Goal: Task Accomplishment & Management: Use online tool/utility

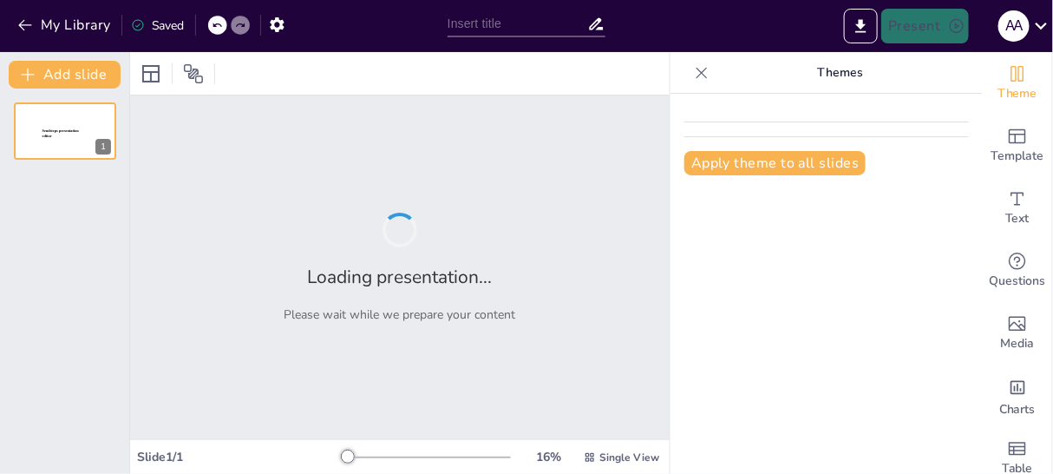
type input "New Sendsteps"
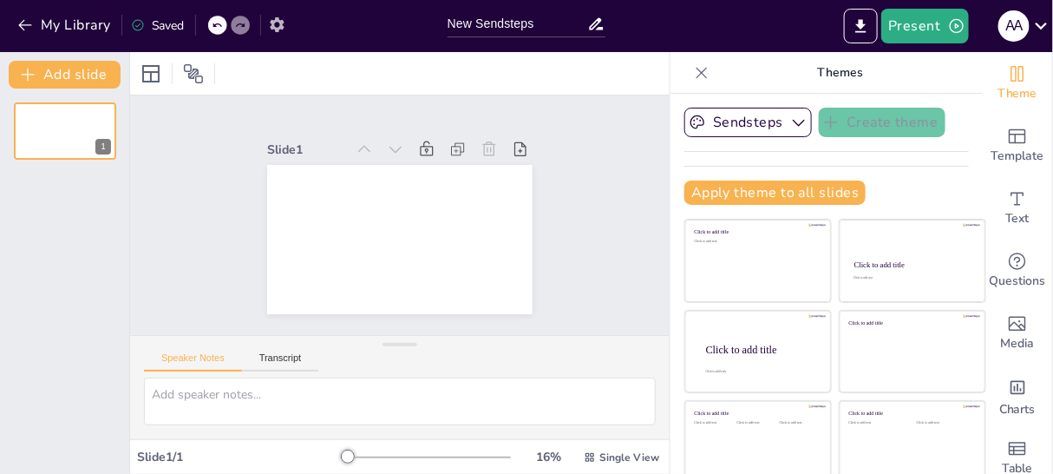
click at [280, 25] on icon "button" at bounding box center [277, 24] width 14 height 15
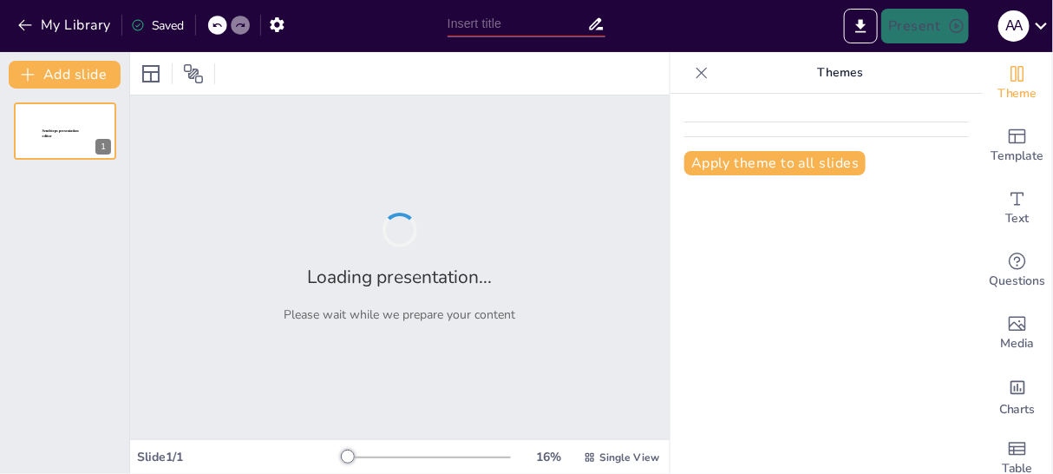
type input "New Sendsteps"
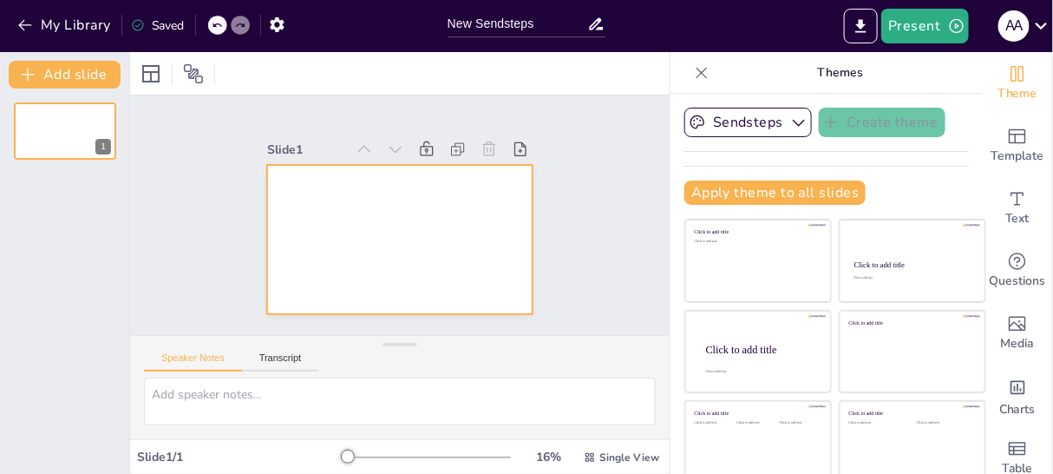
click at [445, 204] on div at bounding box center [416, 233] width 297 height 289
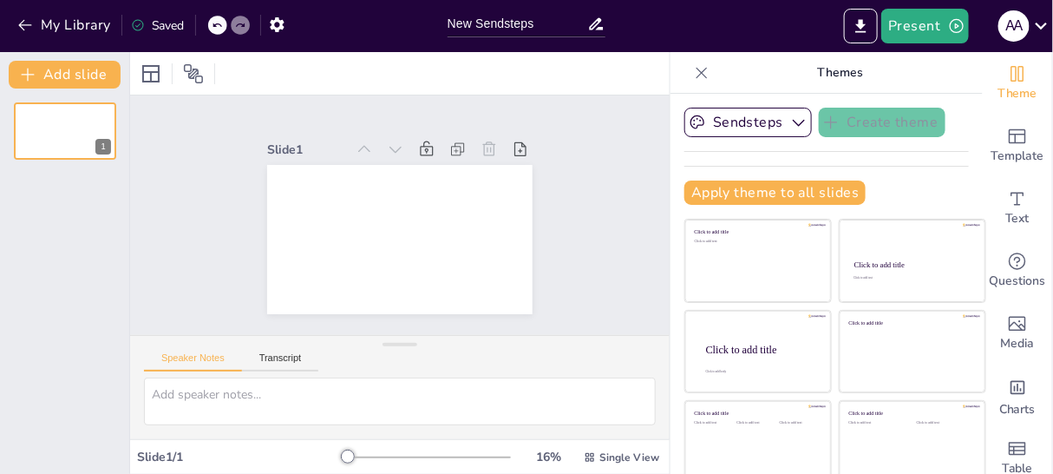
click at [432, 214] on div at bounding box center [422, 206] width 246 height 304
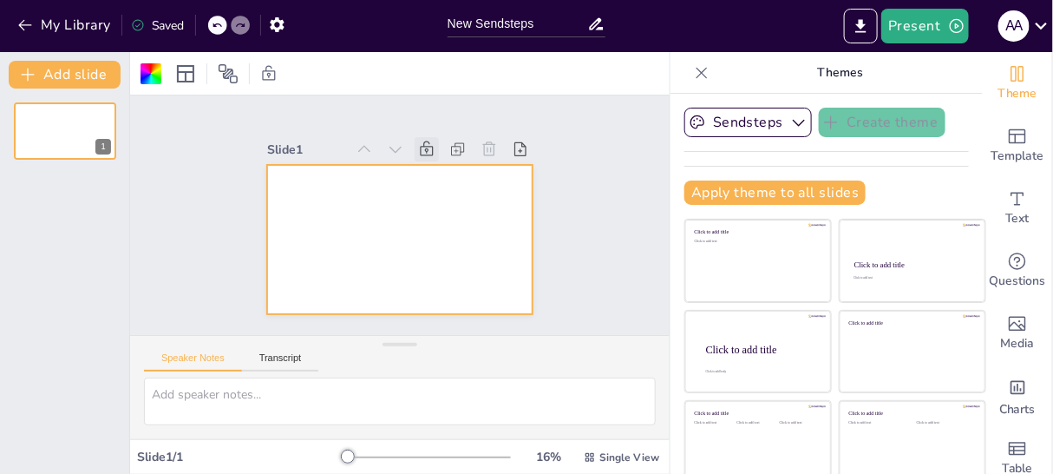
click at [362, 261] on icon at bounding box center [353, 270] width 16 height 18
click at [343, 220] on icon at bounding box center [330, 232] width 24 height 24
click at [415, 192] on div at bounding box center [422, 225] width 243 height 303
click at [43, 130] on div at bounding box center [65, 131] width 104 height 59
click at [315, 205] on div at bounding box center [383, 197] width 297 height 289
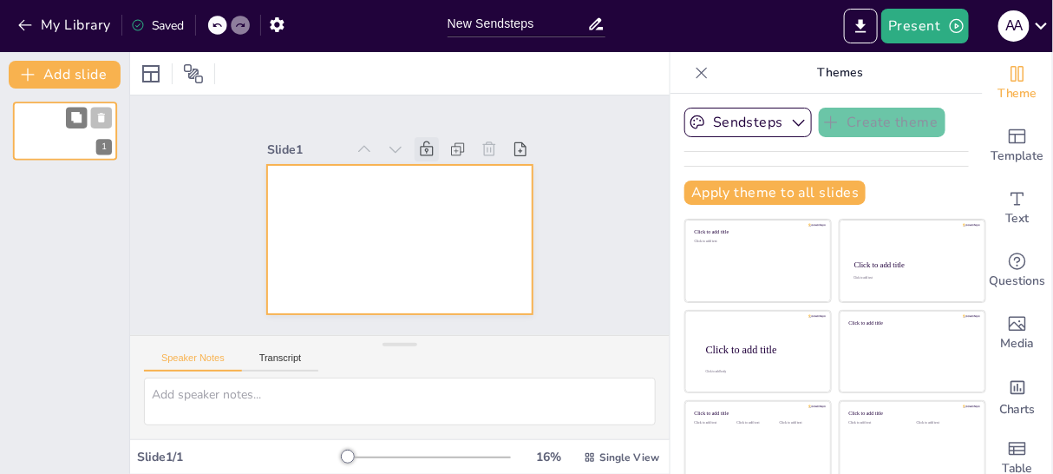
click at [62, 128] on div at bounding box center [65, 131] width 104 height 59
click at [336, 199] on div at bounding box center [424, 217] width 176 height 279
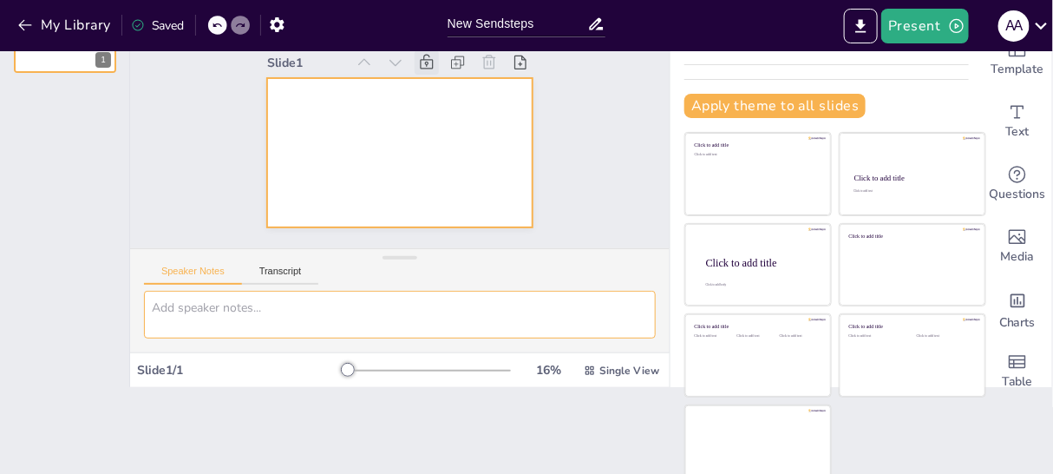
click at [284, 314] on textarea at bounding box center [400, 315] width 512 height 48
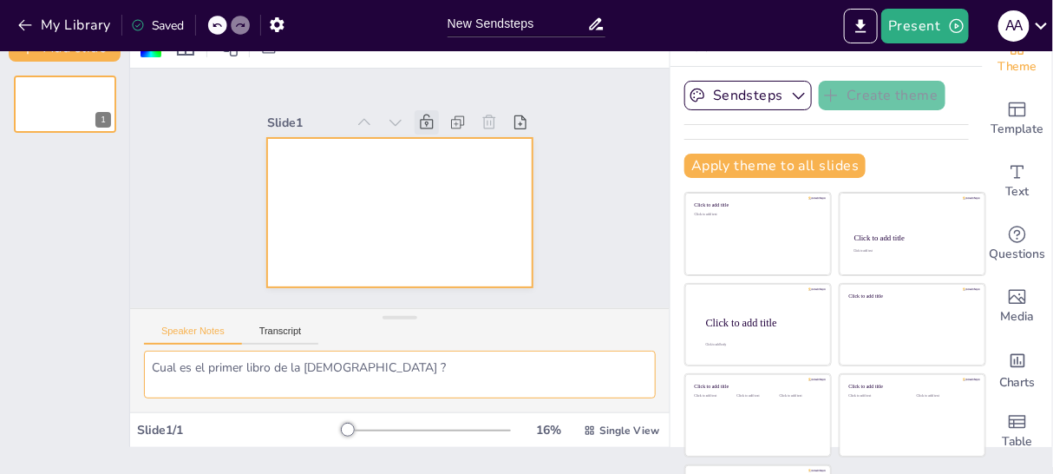
scroll to position [0, 0]
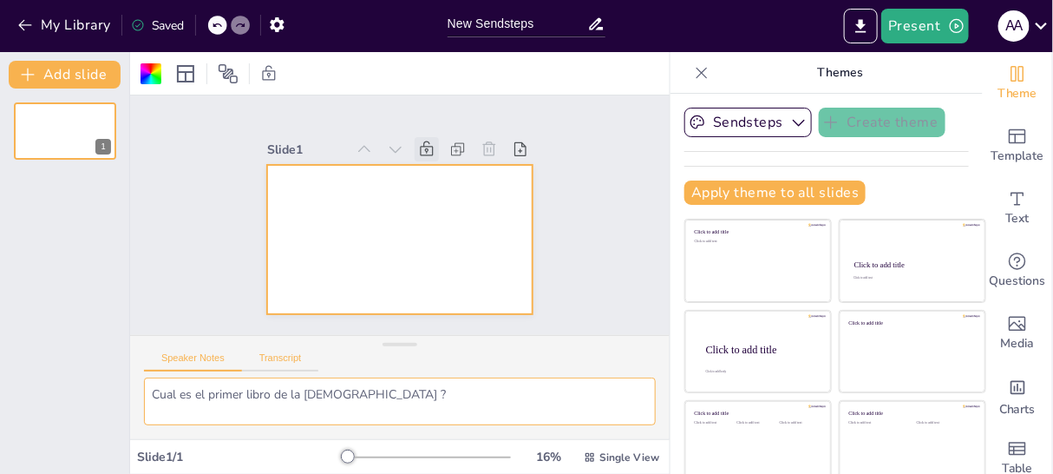
type textarea "Cual es el primer libro de la [DEMOGRAPHIC_DATA] ?"
click at [286, 357] on button "Transcript" at bounding box center [280, 361] width 77 height 19
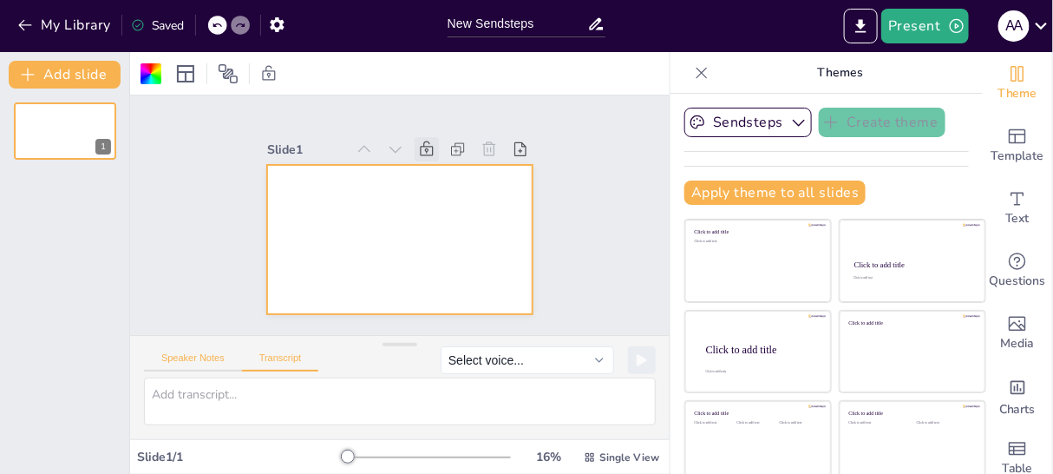
click at [216, 354] on button "Speaker Notes" at bounding box center [193, 361] width 98 height 19
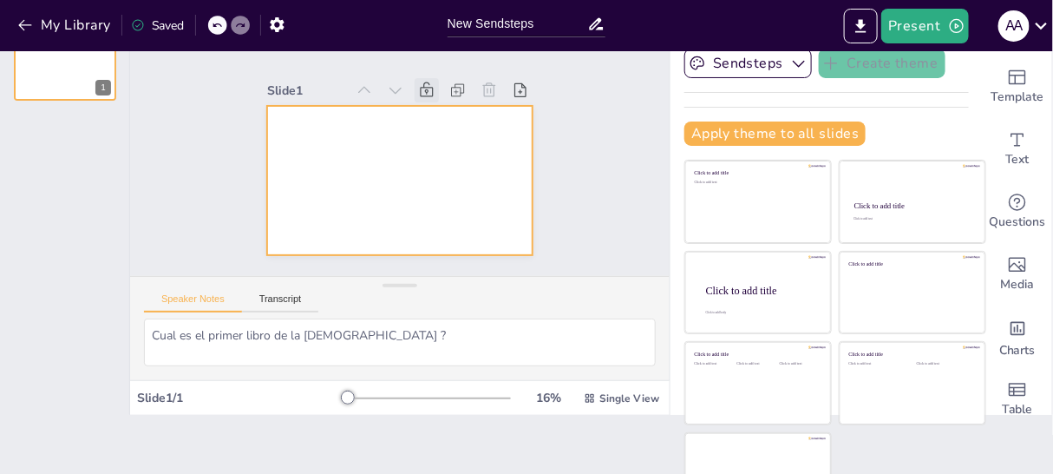
scroll to position [87, 0]
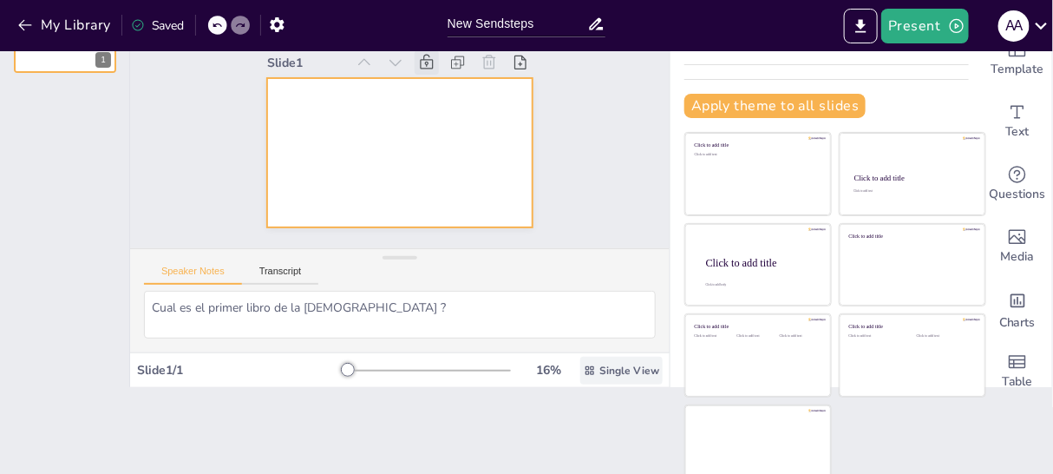
click at [603, 370] on span "Single View" at bounding box center [630, 371] width 60 height 14
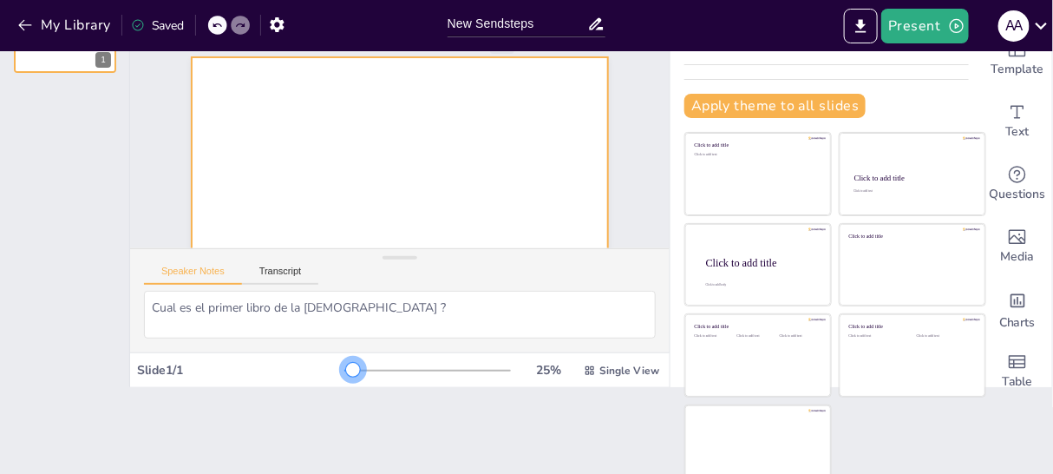
drag, startPoint x: 323, startPoint y: 370, endPoint x: 331, endPoint y: 375, distance: 9.4
click at [346, 375] on div at bounding box center [353, 370] width 14 height 14
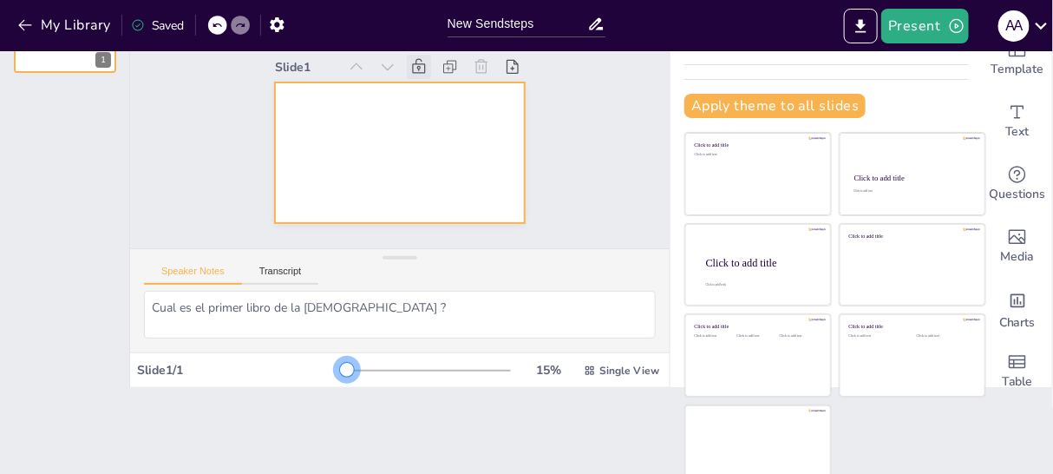
drag, startPoint x: 333, startPoint y: 370, endPoint x: 325, endPoint y: 368, distance: 8.8
click at [340, 368] on div at bounding box center [347, 370] width 14 height 14
click at [340, 369] on div at bounding box center [347, 370] width 14 height 14
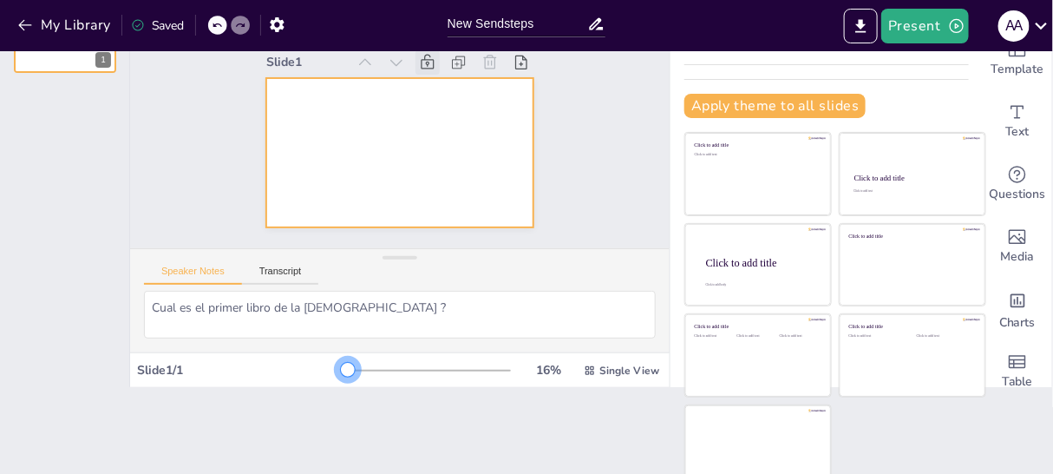
click at [341, 369] on div at bounding box center [348, 370] width 14 height 14
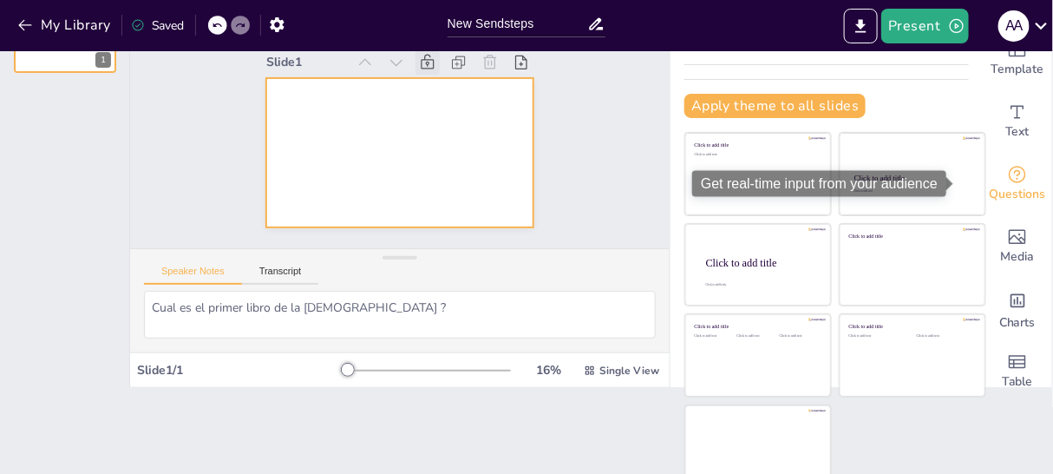
click at [993, 190] on span "Questions" at bounding box center [1018, 194] width 56 height 19
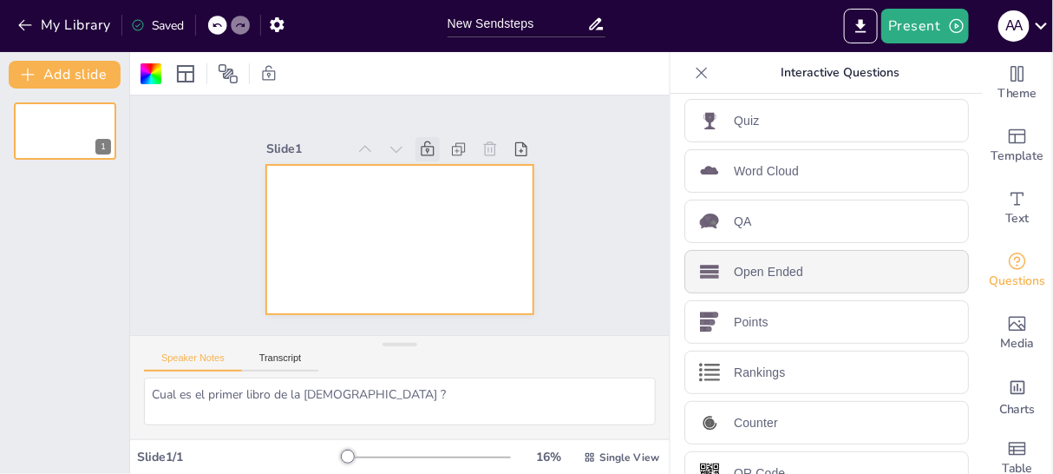
scroll to position [88, 0]
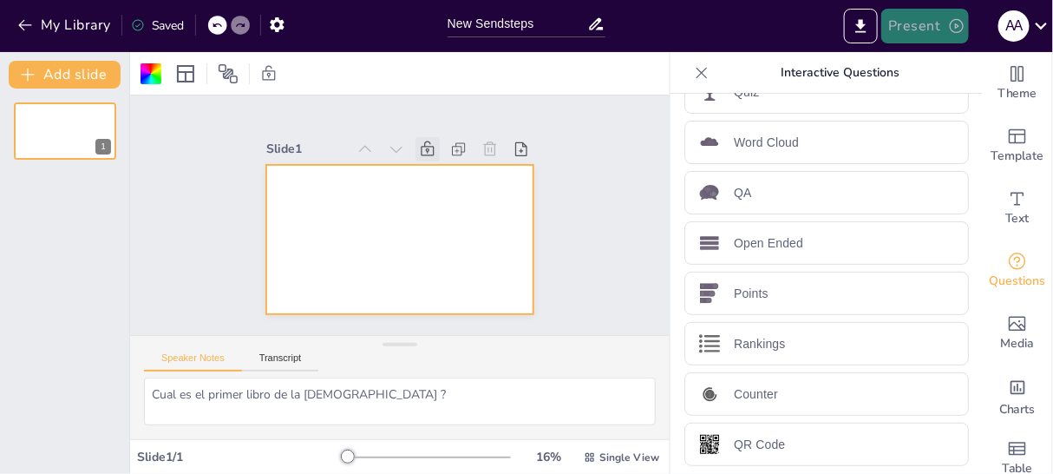
click at [921, 35] on button "Present" at bounding box center [925, 26] width 87 height 35
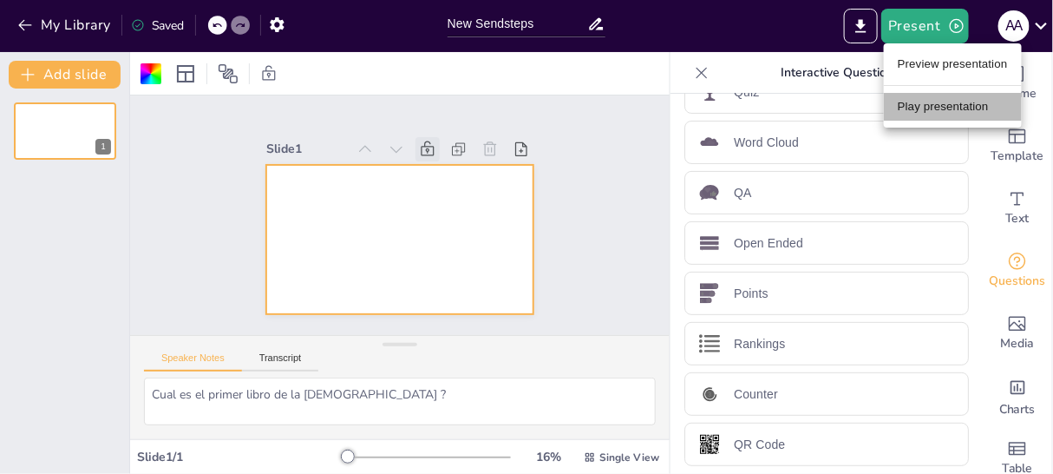
click at [919, 108] on li "Play presentation" at bounding box center [953, 107] width 138 height 28
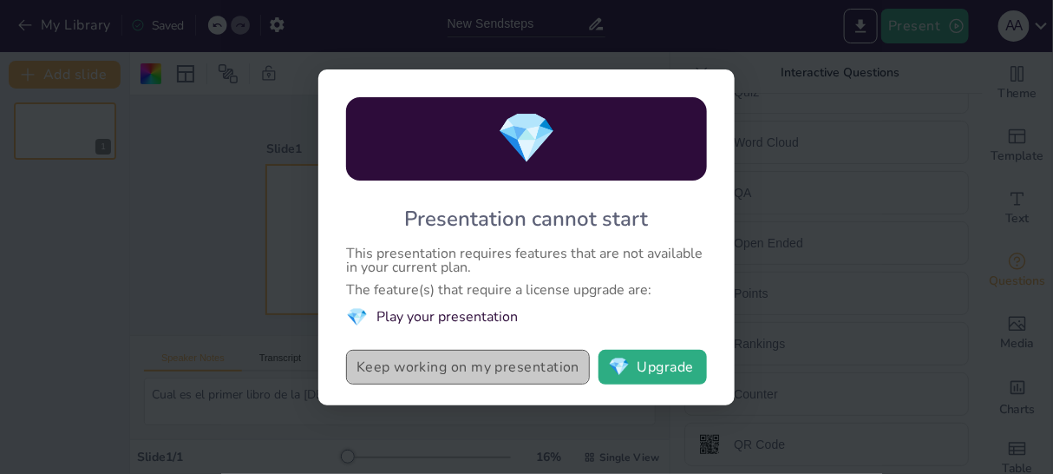
click at [489, 367] on button "Keep working on my presentation" at bounding box center [468, 367] width 244 height 35
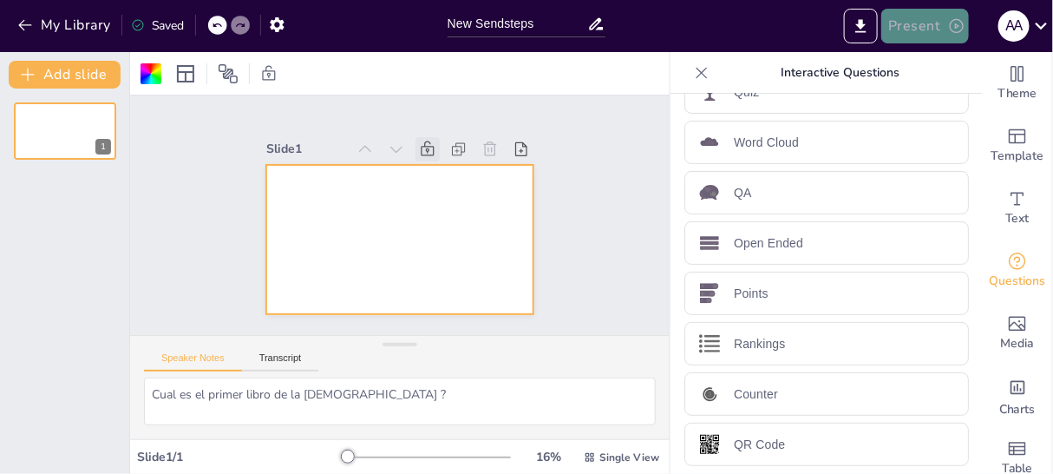
click at [928, 28] on button "Present" at bounding box center [925, 26] width 87 height 35
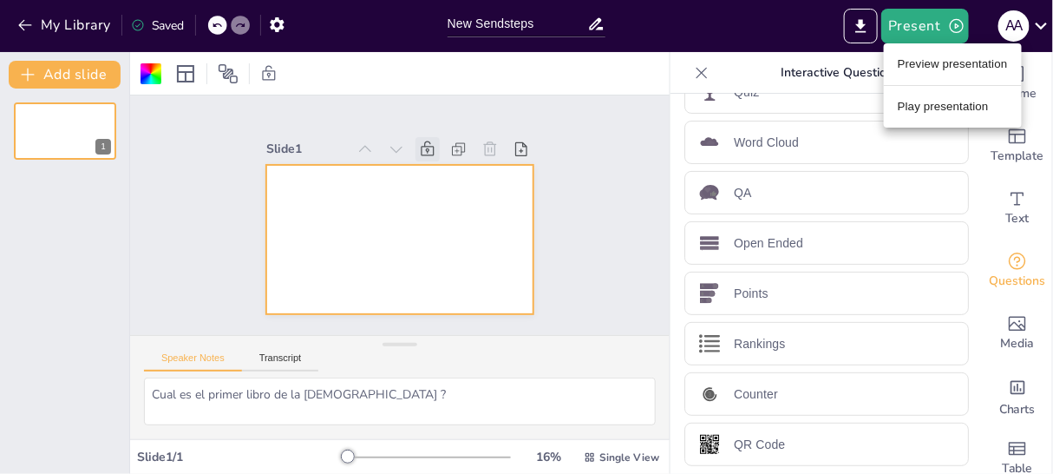
click at [926, 64] on li "Preview presentation" at bounding box center [953, 64] width 138 height 28
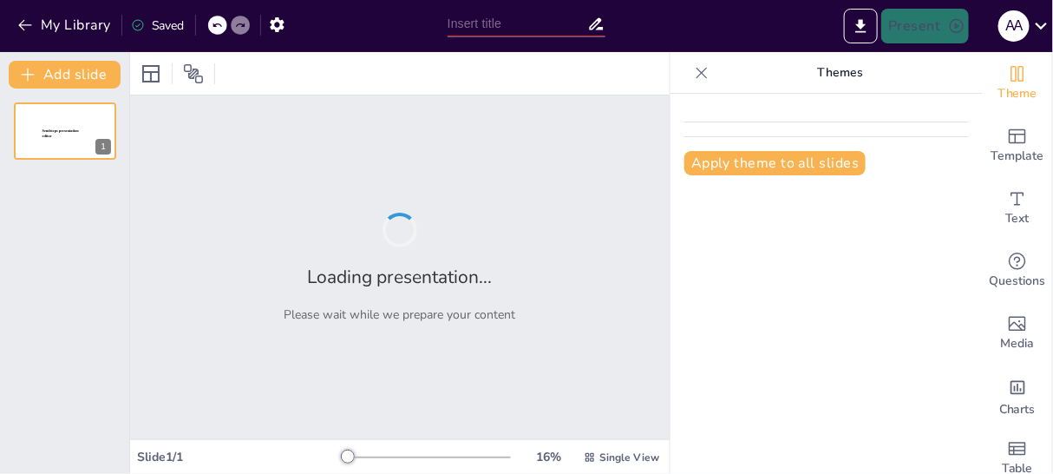
type input "New Sendsteps"
